Goal: Task Accomplishment & Management: Use online tool/utility

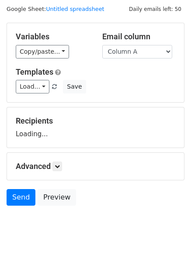
scroll to position [49, 0]
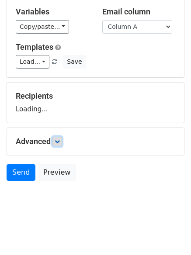
click at [60, 139] on icon at bounding box center [57, 141] width 5 height 5
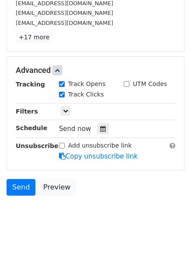
scroll to position [167, 0]
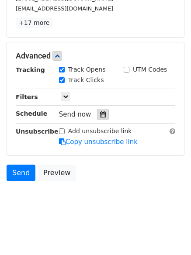
click at [100, 111] on icon at bounding box center [103, 114] width 6 height 6
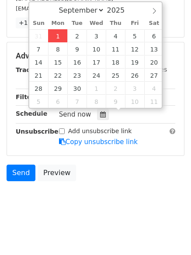
type input "2025-09-01 12:00"
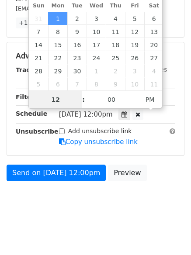
scroll to position [0, 0]
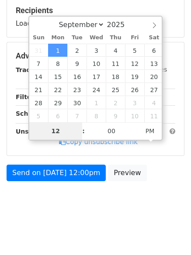
type input "4"
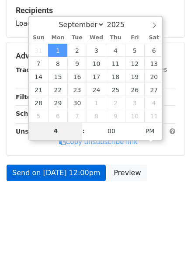
scroll to position [167, 0]
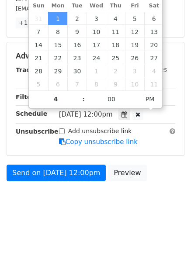
type input "2025-09-01 16:00"
click at [66, 217] on body "New Campaign Daily emails left: 50 Google Sheet: Untitled spreadsheet Variables…" at bounding box center [95, 30] width 191 height 381
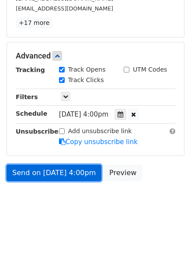
click at [55, 173] on link "Send on Sep 1 at 4:00pm" at bounding box center [54, 173] width 95 height 17
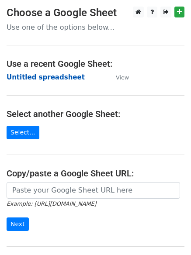
click at [34, 76] on strong "Untitled spreadsheet" at bounding box center [46, 77] width 78 height 8
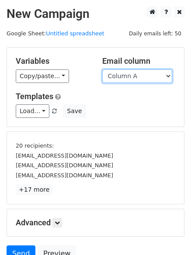
click at [149, 78] on select "Column A Column B Column C Column D Column E" at bounding box center [137, 76] width 70 height 14
select select "Column B"
click at [102, 69] on select "Column A Column B Column C Column D Column E" at bounding box center [137, 76] width 70 height 14
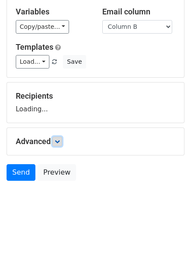
click at [60, 143] on icon at bounding box center [57, 141] width 5 height 5
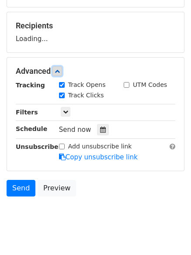
scroll to position [126, 0]
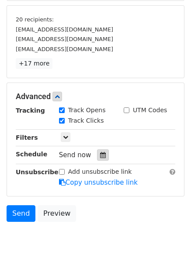
drag, startPoint x: 100, startPoint y: 155, endPoint x: 93, endPoint y: 150, distance: 8.7
click at [100, 156] on icon at bounding box center [103, 155] width 6 height 6
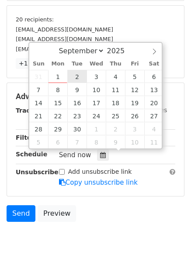
type input "2025-09-02 12:00"
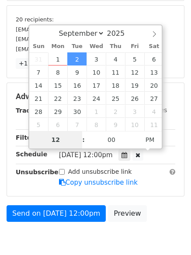
type input "5"
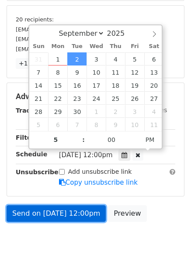
type input "2025-09-02 17:00"
click at [64, 212] on link "Send on Sep 2 at 12:00pm" at bounding box center [56, 213] width 99 height 17
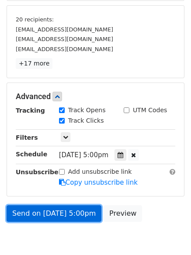
click at [73, 213] on link "Send on Sep 2 at 5:00pm" at bounding box center [54, 213] width 95 height 17
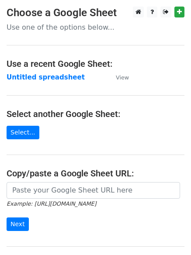
click at [27, 71] on main "Choose a Google Sheet Use one of the options below... Use a recent Google Sheet…" at bounding box center [95, 142] width 191 height 271
click at [28, 77] on strong "Untitled spreadsheet" at bounding box center [46, 77] width 78 height 8
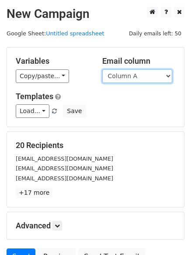
click at [138, 76] on select "Column A Column B Column C Column D Column E" at bounding box center [137, 76] width 70 height 14
select select "Column C"
click at [102, 69] on select "Column A Column B Column C Column D Column E" at bounding box center [137, 76] width 70 height 14
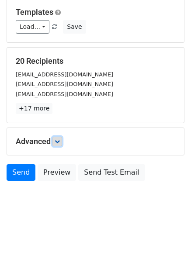
click at [62, 138] on link at bounding box center [57, 142] width 10 height 10
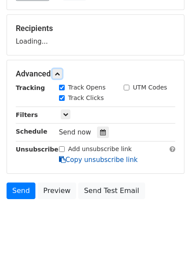
scroll to position [135, 0]
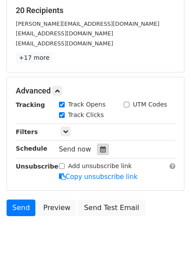
drag, startPoint x: 97, startPoint y: 147, endPoint x: 101, endPoint y: 149, distance: 5.1
click at [100, 149] on icon at bounding box center [103, 149] width 6 height 6
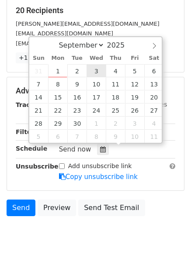
type input "2025-09-03 12:00"
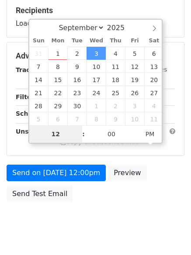
type input "6"
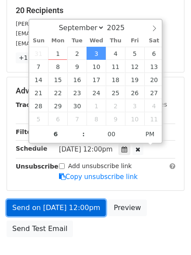
type input "2025-09-03 18:00"
click at [55, 206] on link "Send on Sep 3 at 12:00pm" at bounding box center [56, 208] width 99 height 17
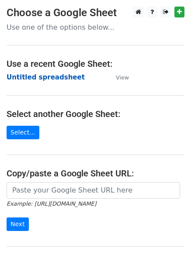
click at [32, 78] on strong "Untitled spreadsheet" at bounding box center [46, 77] width 78 height 8
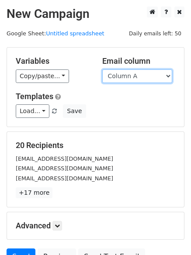
click at [134, 78] on select "Column A Column B Column C Column D Column E" at bounding box center [137, 76] width 70 height 14
select select "Column D"
click at [102, 69] on select "Column A Column B Column C Column D Column E" at bounding box center [137, 76] width 70 height 14
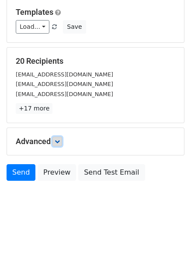
click at [59, 144] on link at bounding box center [57, 142] width 10 height 10
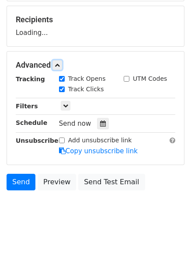
scroll to position [126, 0]
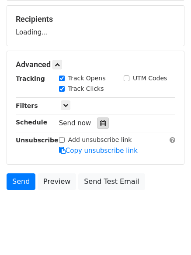
click at [97, 128] on div at bounding box center [103, 123] width 12 height 11
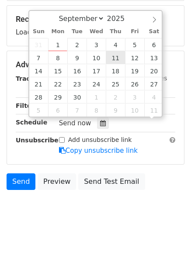
scroll to position [0, 0]
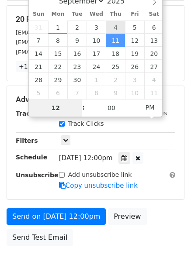
type input "[DATE] 12:00"
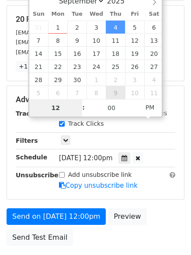
type input "7"
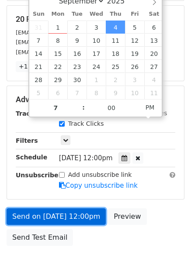
type input "2025-09-04 19:00"
click at [54, 214] on link "Send on Sep 4 at 12:00pm" at bounding box center [56, 216] width 99 height 17
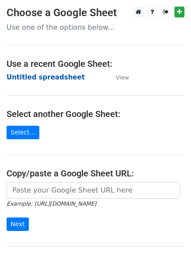
click at [36, 79] on strong "Untitled spreadsheet" at bounding box center [46, 77] width 78 height 8
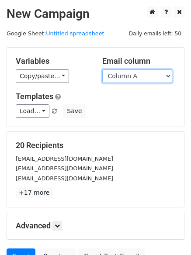
click at [138, 79] on select "Column A Column B Column C Column D Column E" at bounding box center [137, 76] width 70 height 14
select select "Column E"
click at [102, 69] on select "Column A Column B Column C Column D Column E" at bounding box center [137, 76] width 70 height 14
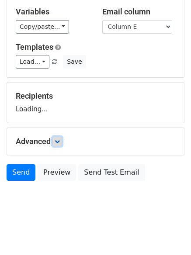
click at [58, 143] on icon at bounding box center [57, 141] width 5 height 5
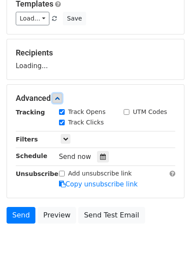
scroll to position [135, 0]
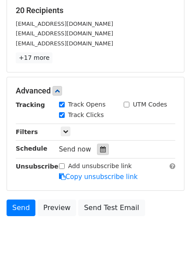
click at [100, 149] on icon at bounding box center [103, 149] width 6 height 6
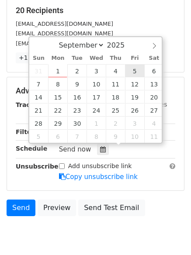
type input "[DATE] 12:00"
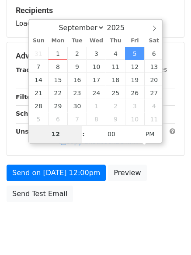
type input "8"
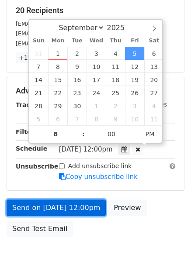
type input "[DATE] 20:00"
click at [54, 202] on link "Send on [DATE] 12:00pm" at bounding box center [56, 208] width 99 height 17
